Goal: Transaction & Acquisition: Purchase product/service

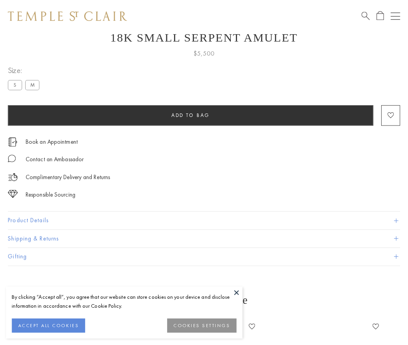
scroll to position [31, 0]
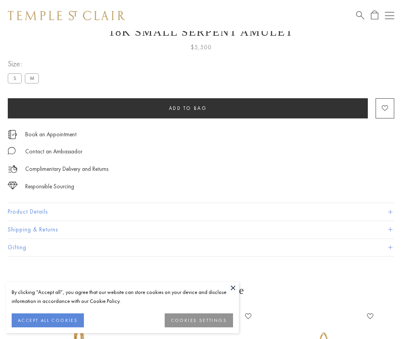
click at [188, 108] on span "Add to bag" at bounding box center [188, 108] width 38 height 7
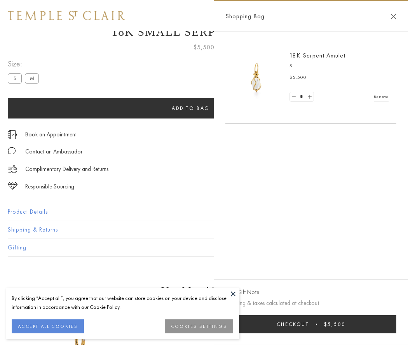
click at [313, 324] on button "Checkout $5,500" at bounding box center [310, 324] width 171 height 18
